Goal: Task Accomplishment & Management: Manage account settings

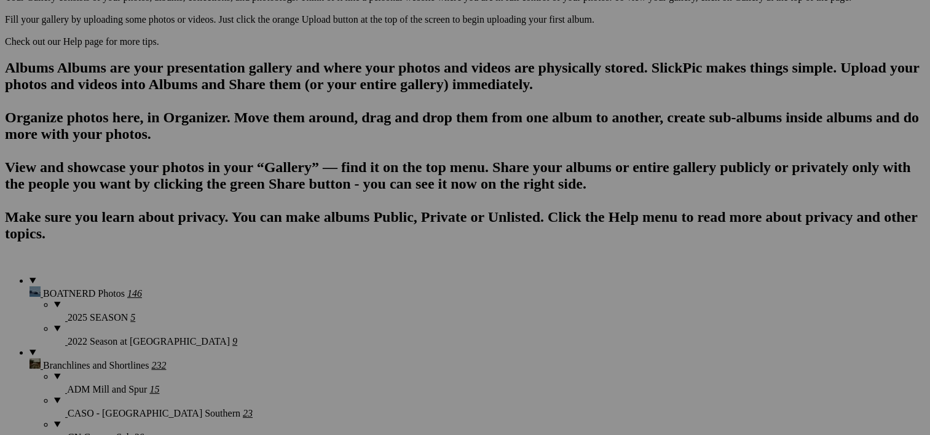
scroll to position [822, 0]
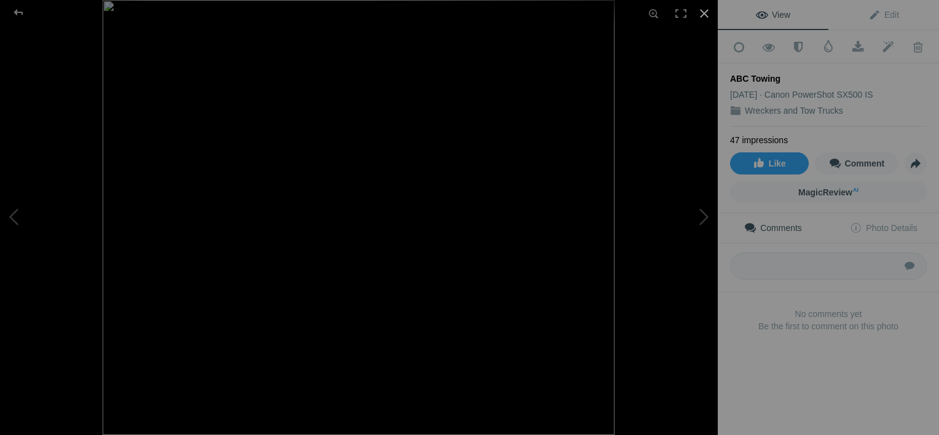
click at [700, 12] on div at bounding box center [704, 13] width 27 height 27
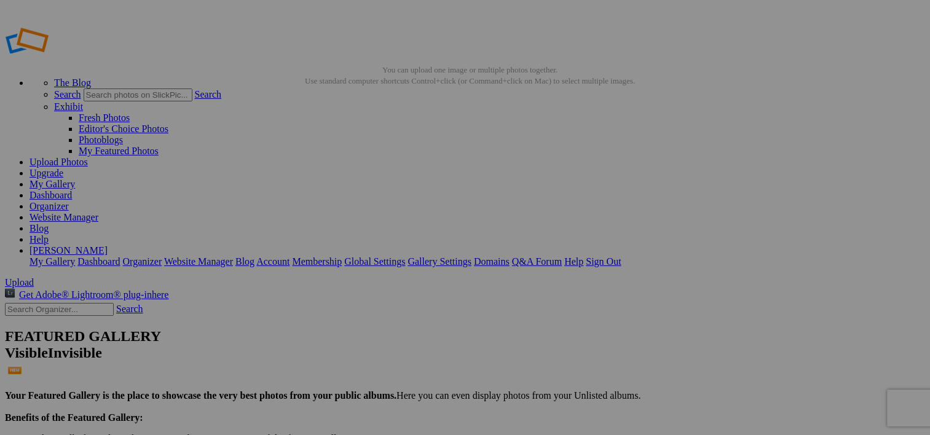
click at [370, 177] on img at bounding box center [342, 183] width 92 height 65
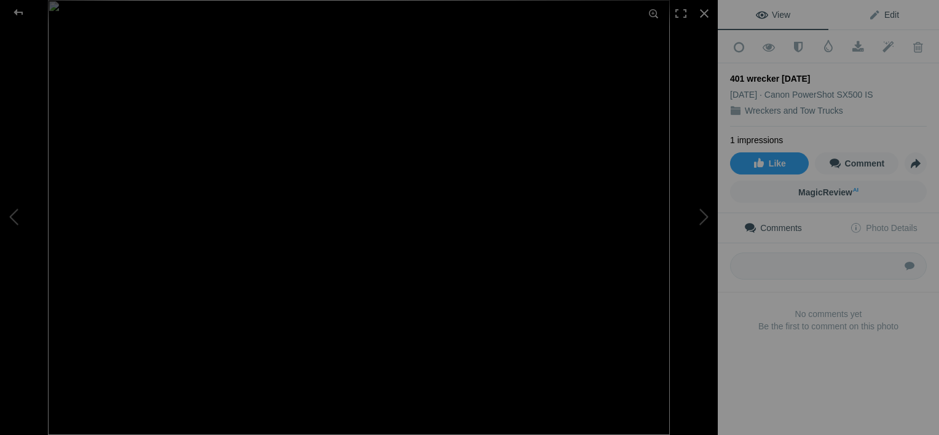
click at [888, 14] on span "Edit" at bounding box center [883, 15] width 31 height 10
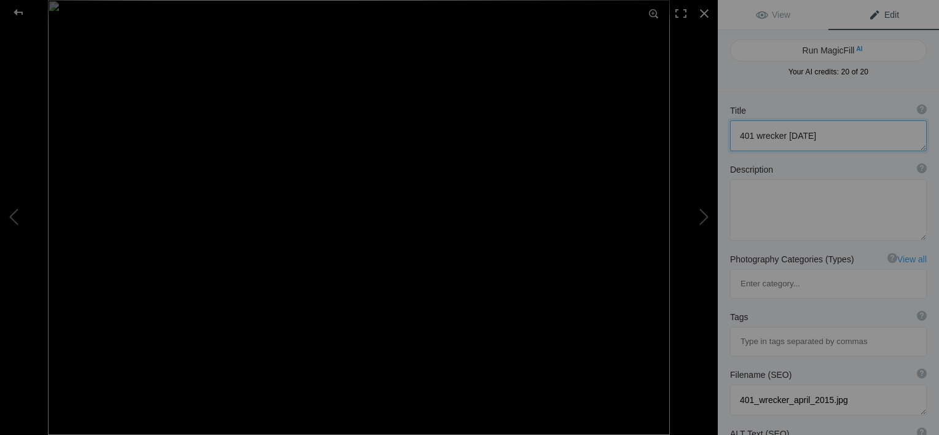
click at [791, 134] on textarea at bounding box center [828, 135] width 197 height 31
type textarea "401 wrecker April 2015"
click at [755, 188] on textarea at bounding box center [828, 209] width 197 height 61
type textarea "Eastbound Highway 401 passing Milton."
click at [694, 221] on button at bounding box center [671, 217] width 92 height 157
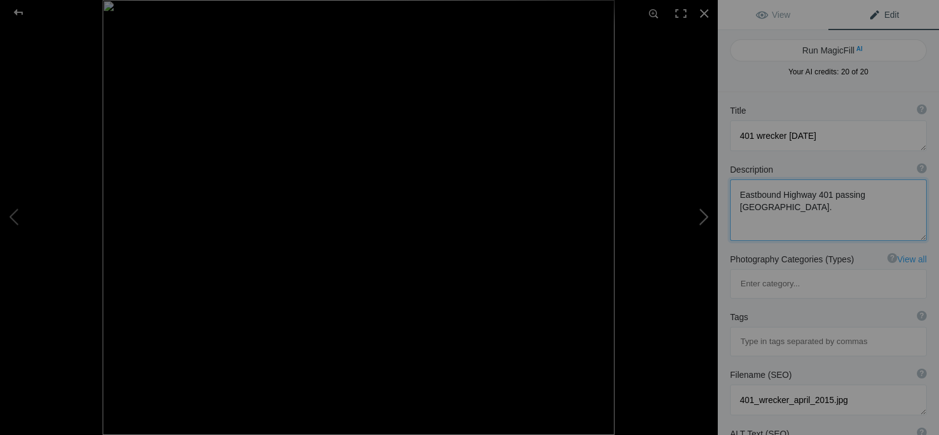
type textarea "ABC Towing"
type textarea "ABC_Towing.jpg"
click at [708, 14] on div at bounding box center [704, 13] width 27 height 27
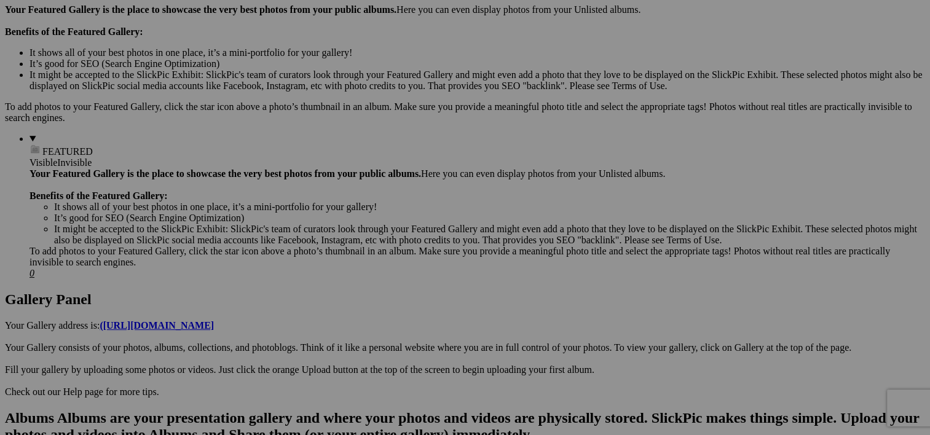
scroll to position [472, 0]
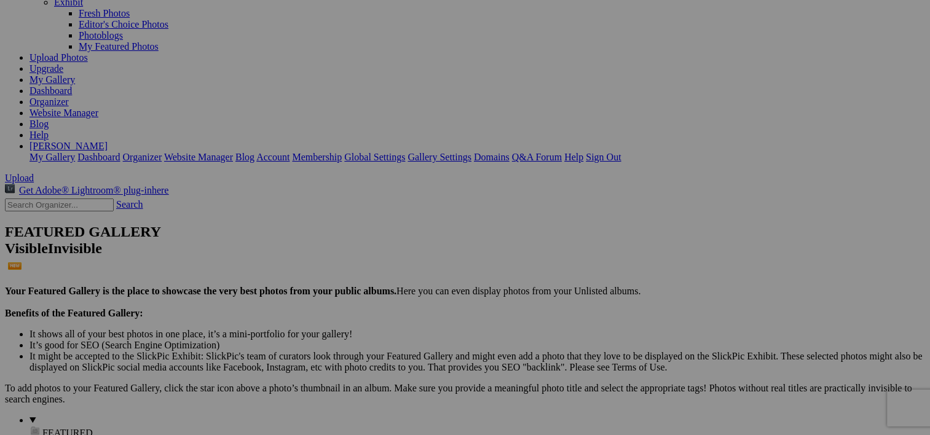
scroll to position [98, 0]
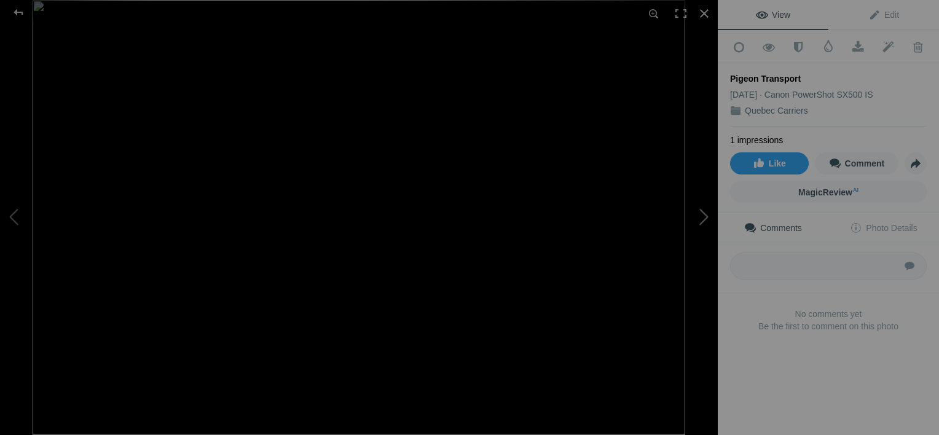
click at [703, 216] on button at bounding box center [671, 217] width 92 height 157
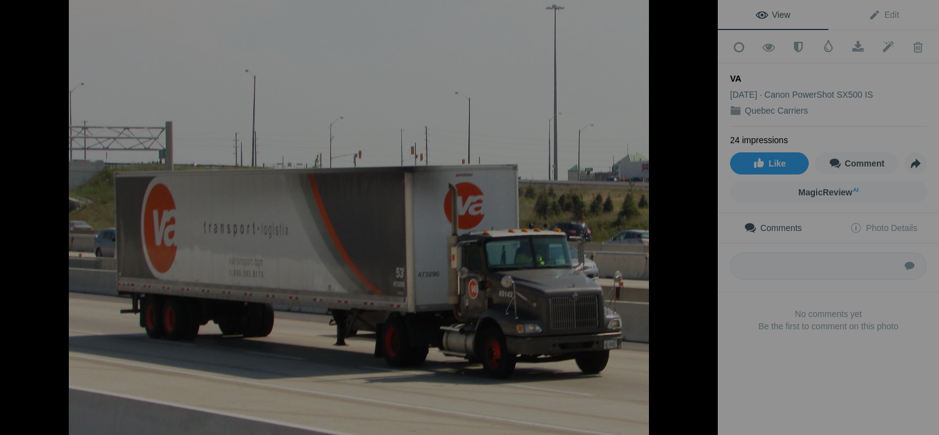
click at [703, 216] on button at bounding box center [671, 217] width 92 height 157
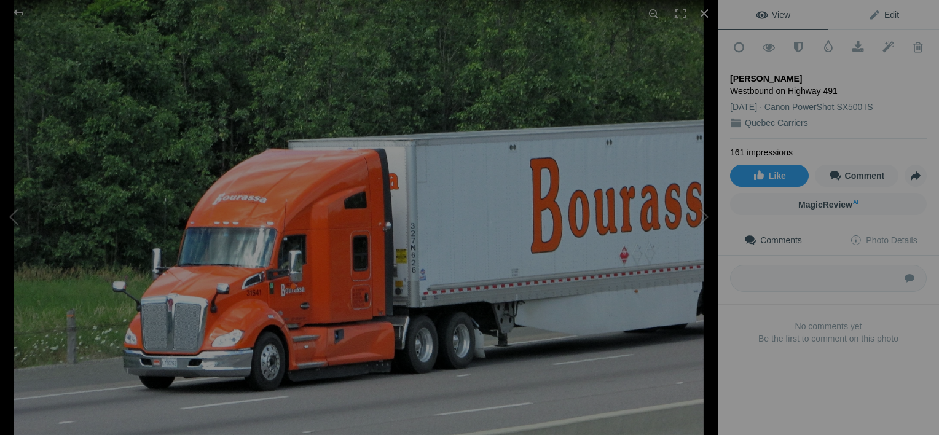
click at [885, 12] on span "Edit" at bounding box center [883, 15] width 31 height 10
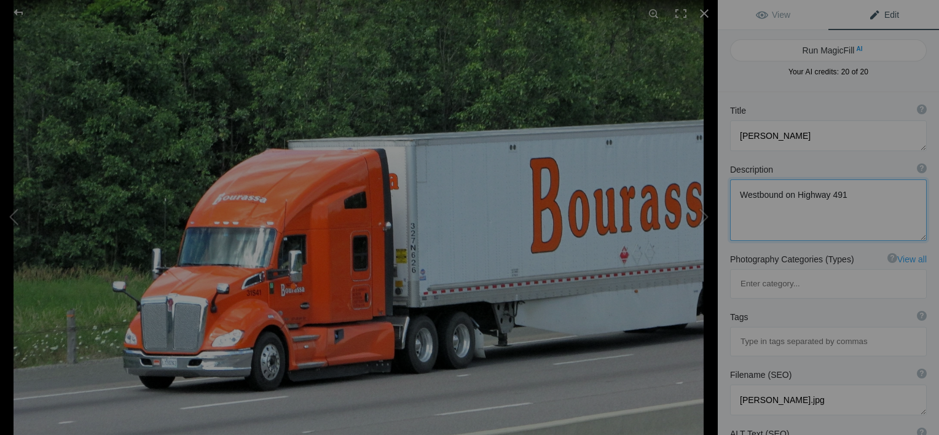
drag, startPoint x: 836, startPoint y: 194, endPoint x: 848, endPoint y: 196, distance: 11.8
click at [848, 196] on textarea at bounding box center [828, 209] width 197 height 61
type textarea "Westbound on Highway 401."
click at [698, 209] on button at bounding box center [671, 217] width 92 height 157
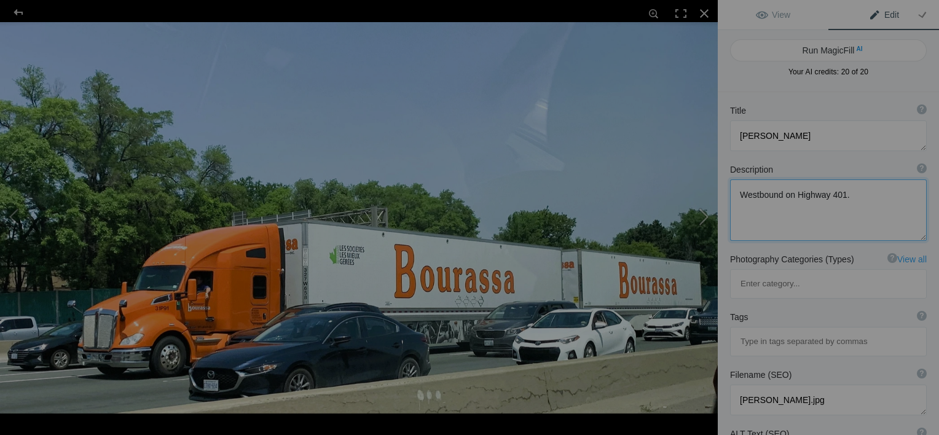
type textarea "[PERSON_NAME] LCV"
type textarea "June 17 2023. Truck was westbound on Highway 401 near Oshawa."
type textarea "KW-LCV.jpg"
click at [696, 203] on button at bounding box center [671, 217] width 92 height 157
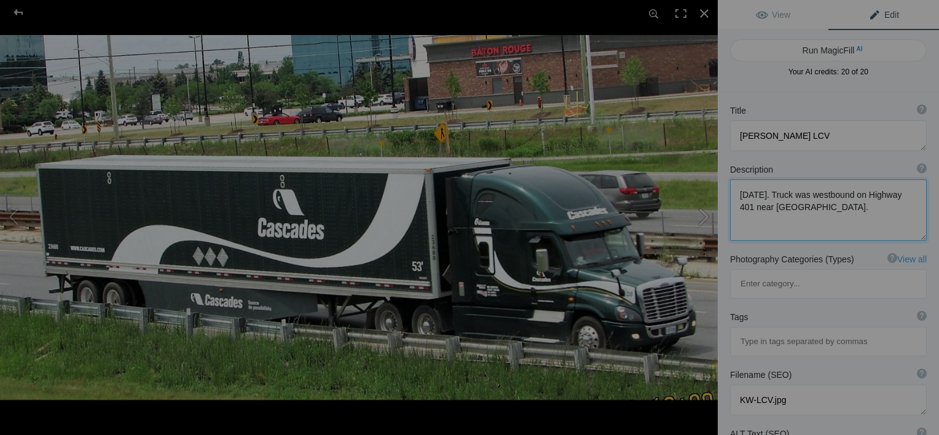
type textarea "Cascades FLiner [DATE]"
type textarea "Cascades_FLiner_06-30-21.jpg"
click at [705, 243] on button at bounding box center [671, 217] width 92 height 157
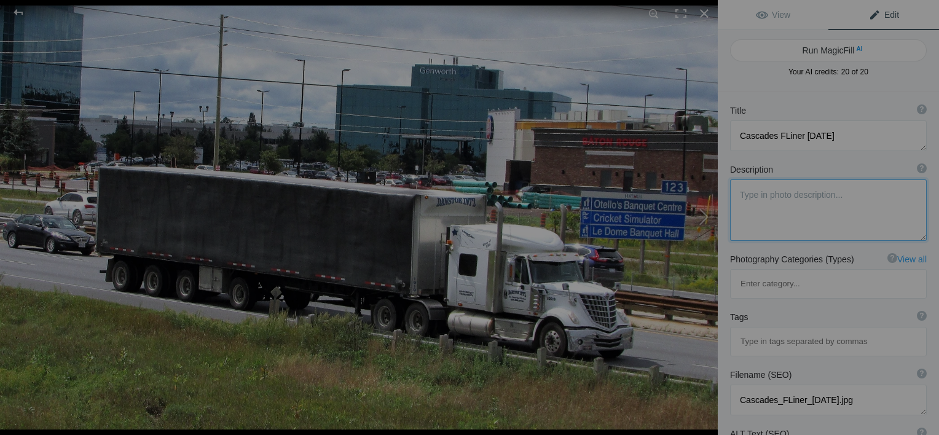
type textarea "Danstok International"
type textarea "Y2011 International Lonestar. Danstok is a division of Transport Lou-Mac. Saint…"
type textarea "Danstok_Intl.jpg"
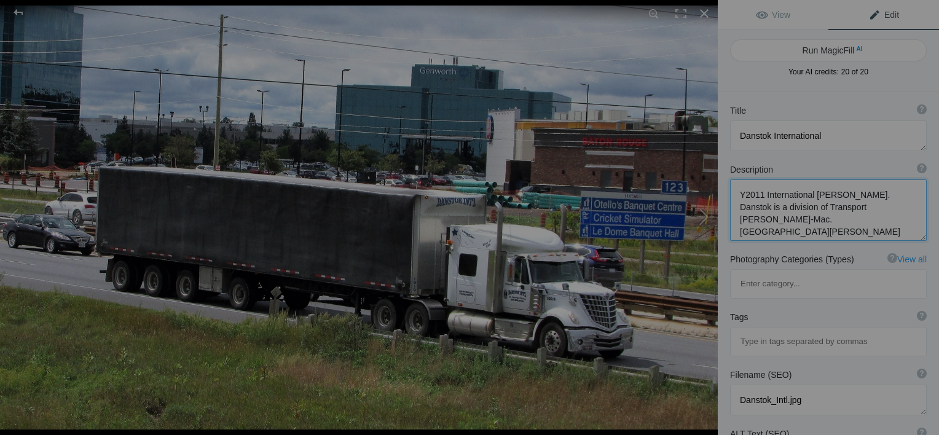
click at [713, 226] on button at bounding box center [671, 217] width 92 height 157
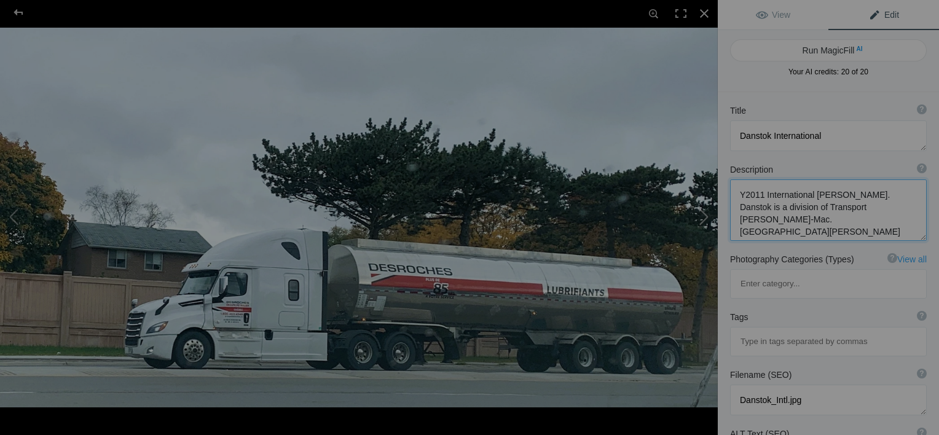
type textarea "[PERSON_NAME]-10-30-23"
type textarea "desroches-10-30-23.jpg"
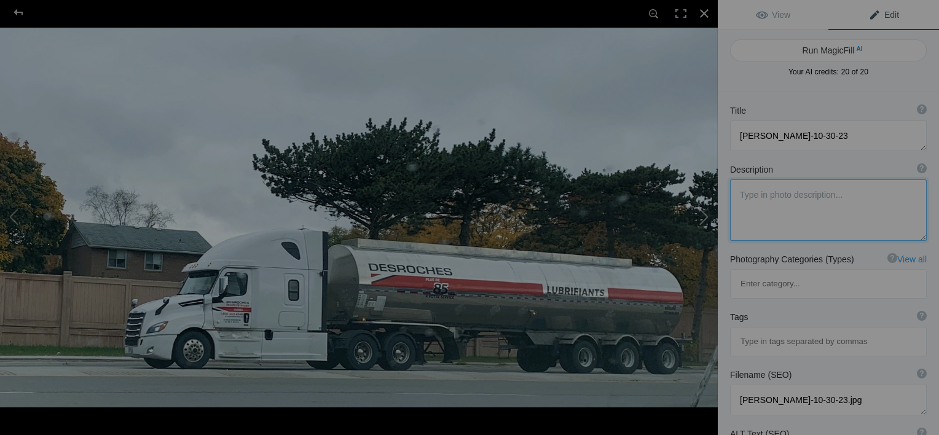
click at [707, 221] on button at bounding box center [671, 217] width 92 height 157
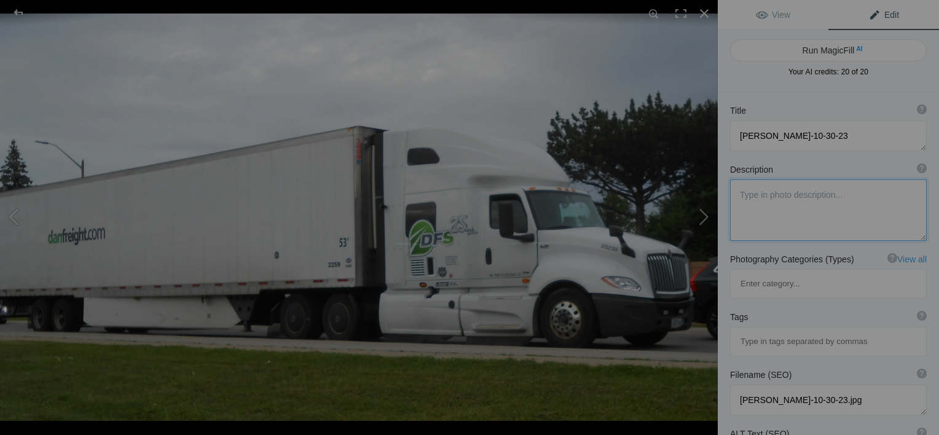
type textarea "DFS International"
type textarea "DFS_Internat.jpg"
click at [707, 221] on button at bounding box center [671, 217] width 92 height 157
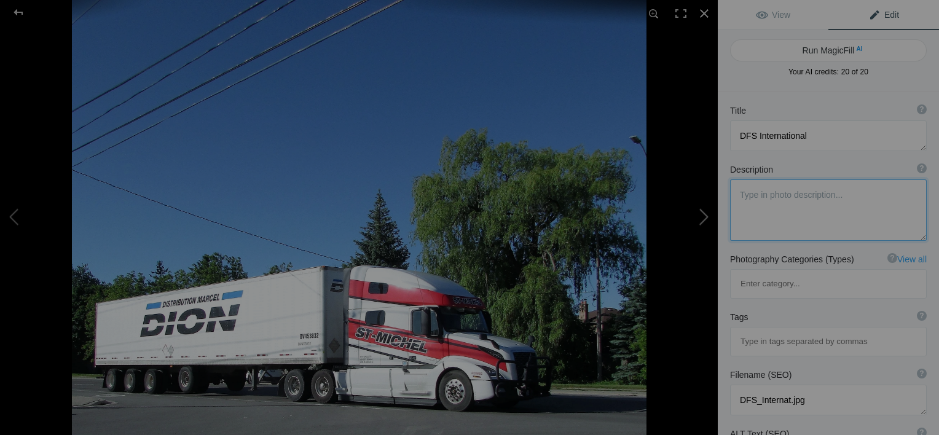
type textarea "Dist. [PERSON_NAME]."
type textarea "Shortly after this picture was taken the St Michel Group was taken over by TFI."
type textarea "IMG_0422_(2).jpg"
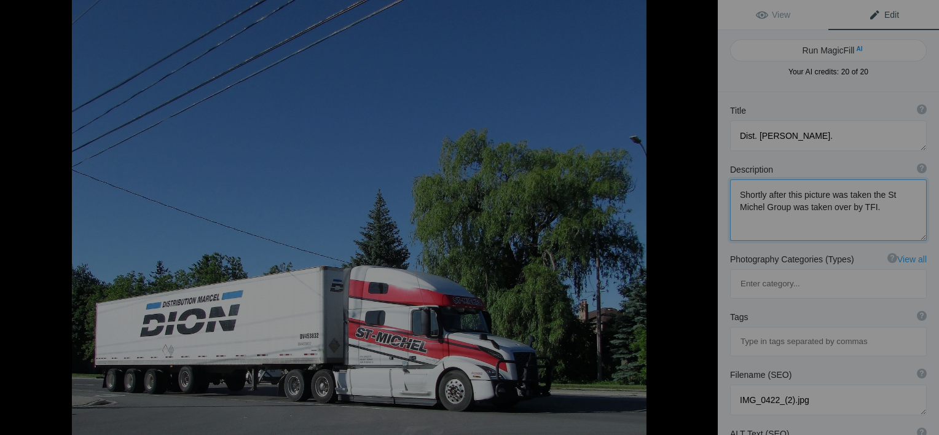
click at [707, 221] on button at bounding box center [671, 217] width 92 height 157
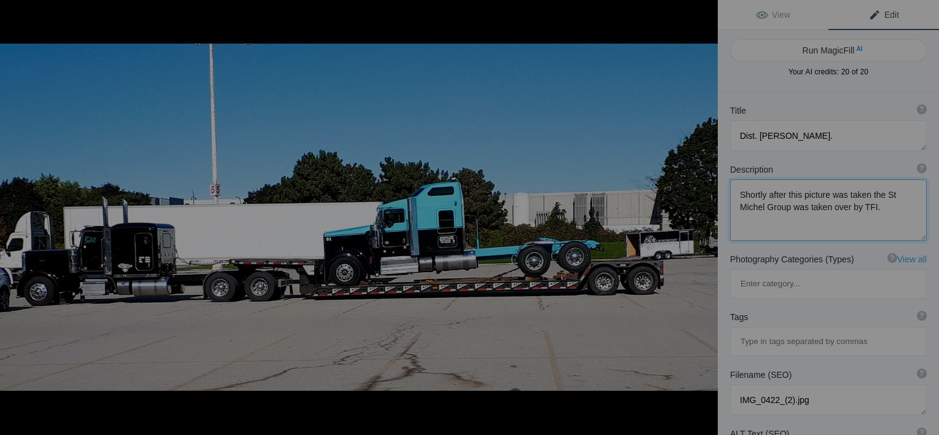
type textarea "Equipment Malhout KW"
type textarea "Vern Drylie saw this at Fairview Mall in Burlington and took a picture."
type textarea "vern_loboy_move.jpg"
click at [707, 221] on button at bounding box center [671, 217] width 92 height 157
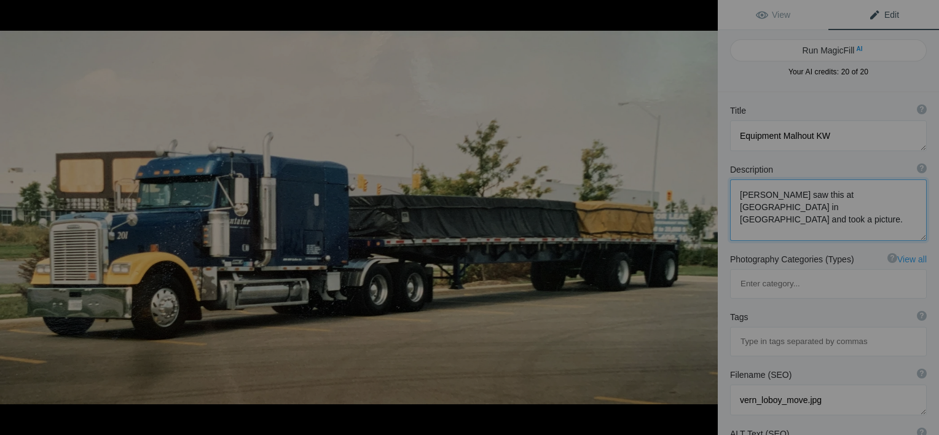
type textarea "[PERSON_NAME] Freightliner"
type textarea "From Granby PQ Picture taken September 2004, Labour Day, at Mississauga Centrum…"
type textarea "FONTAINE_Flinr.jpg"
click at [707, 221] on button at bounding box center [671, 217] width 92 height 157
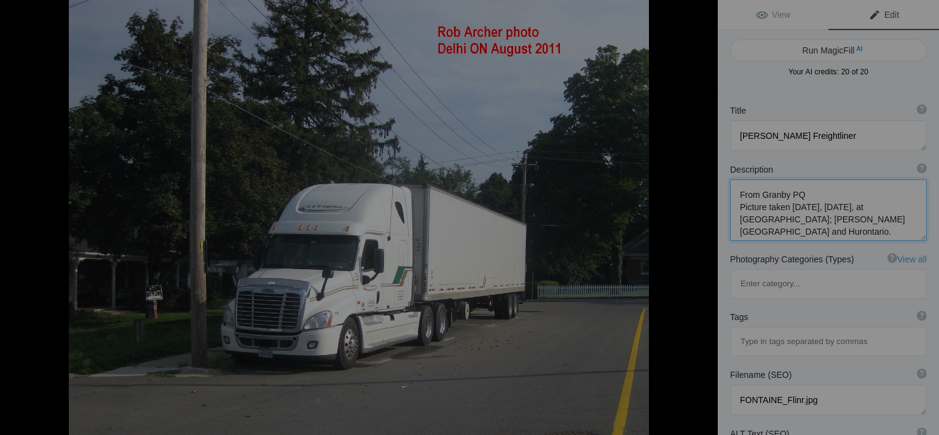
type textarea "G(and) H Logistics logistics"
type textarea "Quebec license plate but parked in Delhi Ontario. St-Augustin-De-Desmaures Québ…"
type textarea "g__H_logistics.jpg"
click at [707, 221] on button at bounding box center [671, 217] width 92 height 157
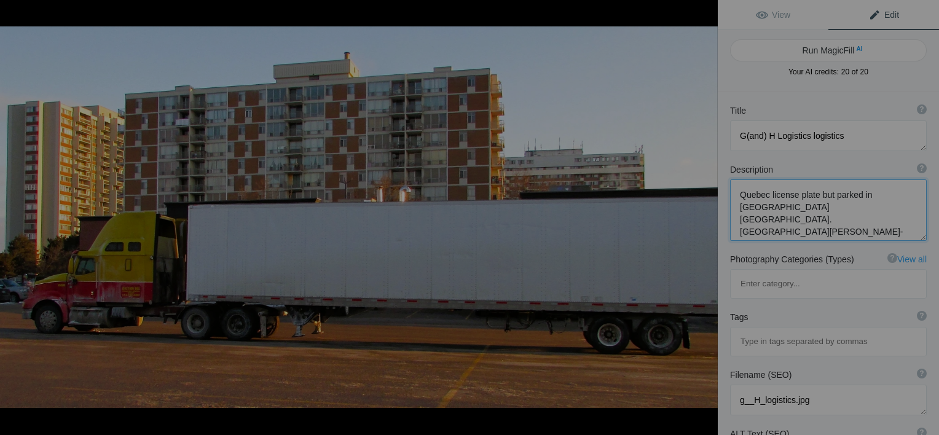
type textarea "Gestion BGL [DATE]"
type textarea "Gestion_BGL_January_2014.jpg"
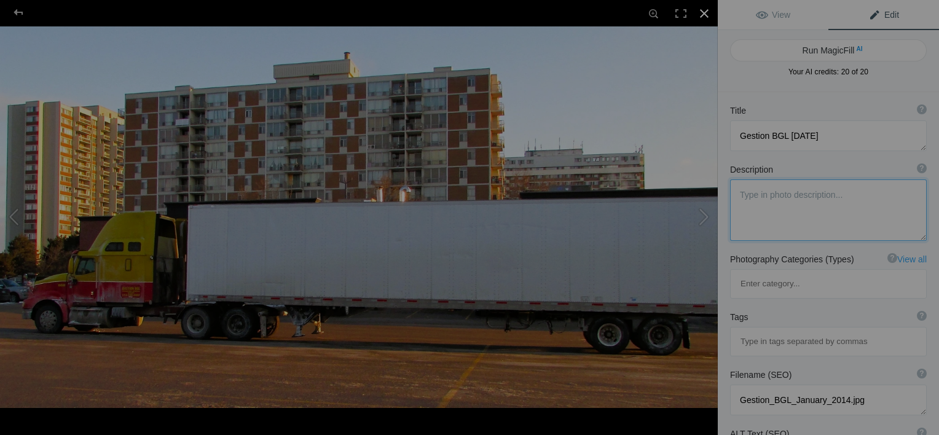
click at [702, 15] on div at bounding box center [704, 13] width 27 height 27
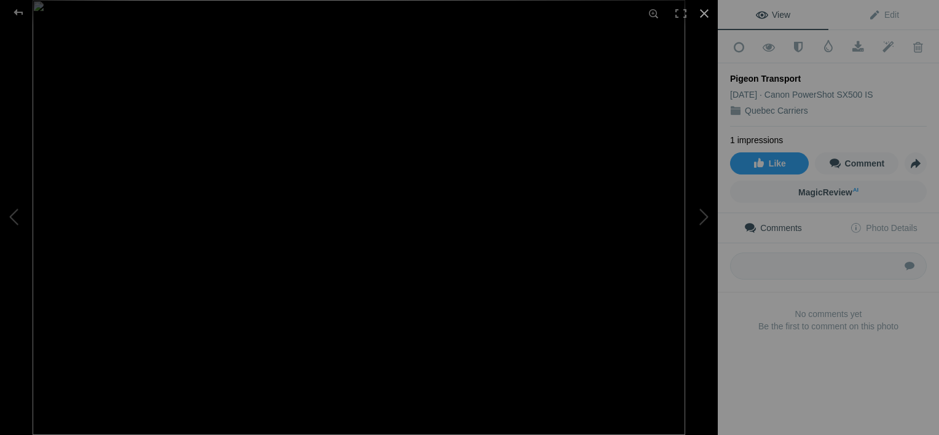
click at [706, 10] on div at bounding box center [704, 13] width 27 height 27
